Goal: Task Accomplishment & Management: Manage account settings

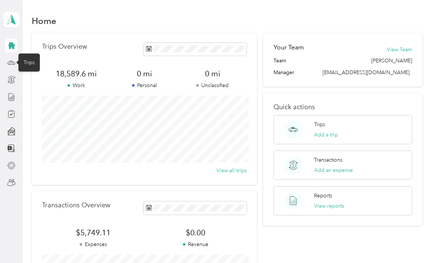
click at [12, 66] on icon at bounding box center [11, 63] width 8 height 8
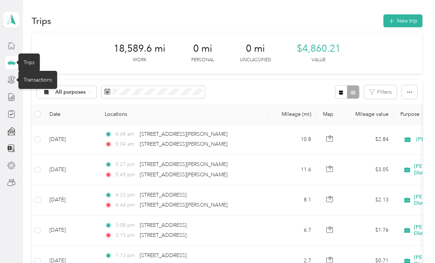
click at [15, 80] on icon at bounding box center [11, 80] width 8 height 8
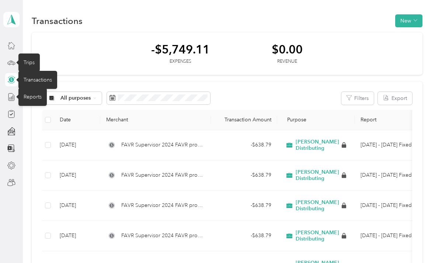
click at [12, 98] on icon at bounding box center [11, 97] width 8 height 8
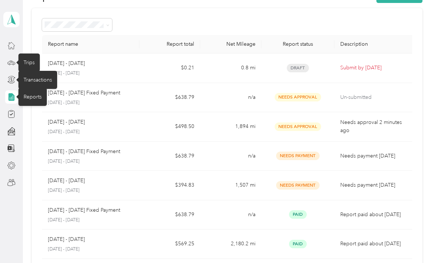
scroll to position [24, 0]
click at [14, 40] on div at bounding box center [11, 45] width 13 height 13
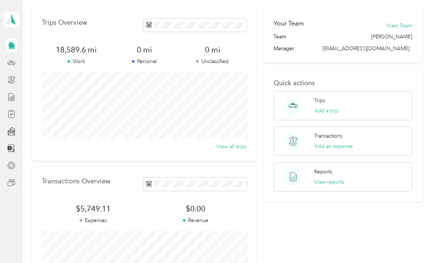
click at [15, 20] on icon at bounding box center [11, 19] width 11 height 10
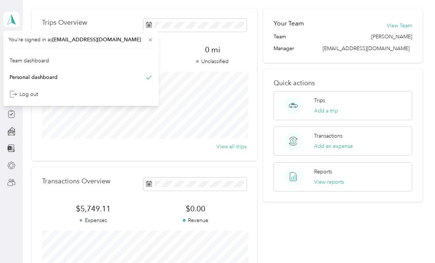
click at [37, 212] on div "Transactions Overview $5,749.11 Expenses $0.00 Revenue View all transactions" at bounding box center [144, 235] width 225 height 137
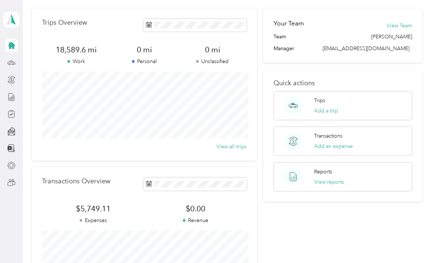
click at [405, 22] on button "View Team" at bounding box center [399, 26] width 25 height 8
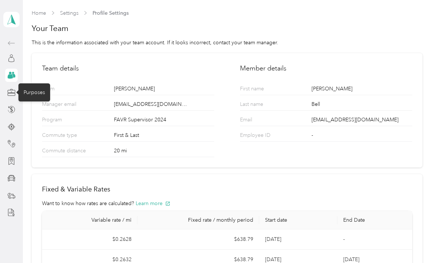
click at [11, 91] on icon at bounding box center [11, 93] width 8 height 8
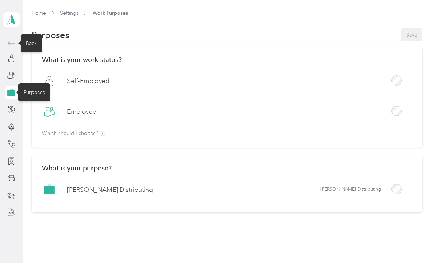
click at [33, 43] on div "Back" at bounding box center [31, 43] width 21 height 18
click at [11, 44] on icon at bounding box center [11, 43] width 9 height 9
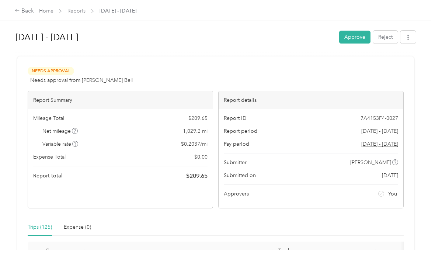
click at [356, 35] on button "Approve" at bounding box center [354, 37] width 31 height 13
